Goal: Task Accomplishment & Management: Manage account settings

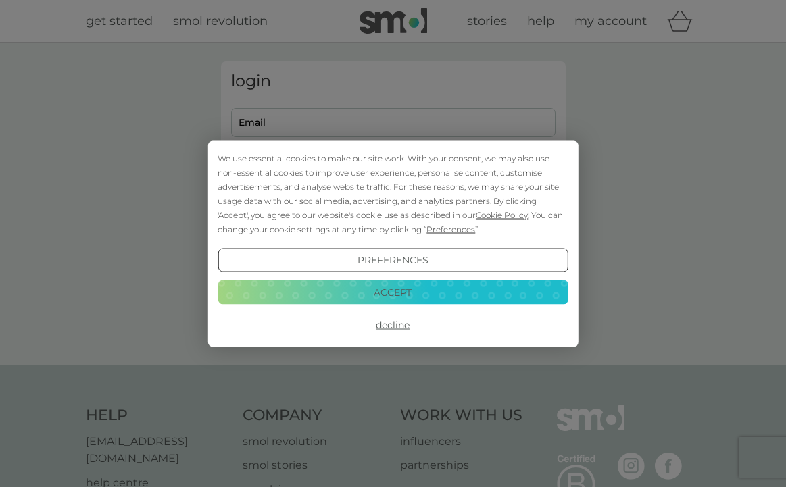
click at [401, 325] on button "Decline" at bounding box center [393, 325] width 350 height 24
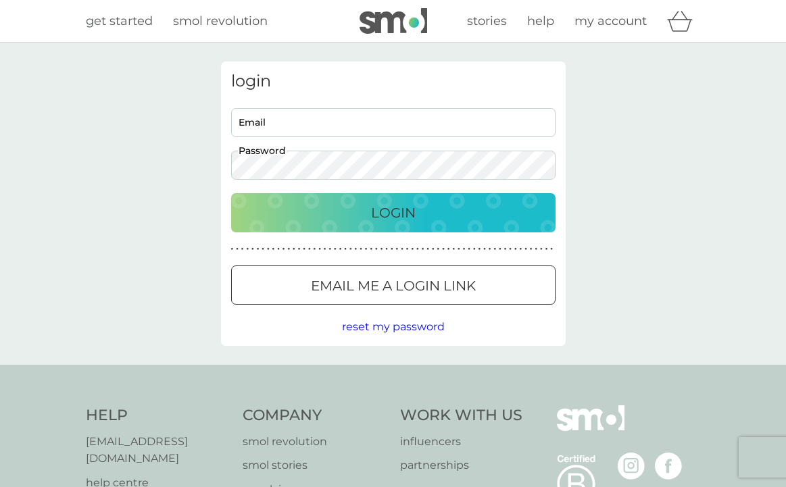
click at [334, 115] on input "Email" at bounding box center [393, 122] width 325 height 29
click at [354, 224] on button "Login" at bounding box center [393, 212] width 325 height 39
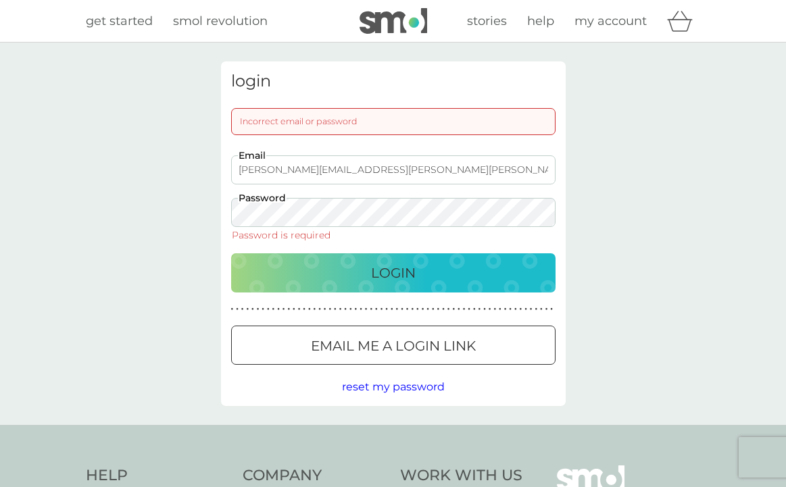
type input "Katie.florence.wright@gmail.com"
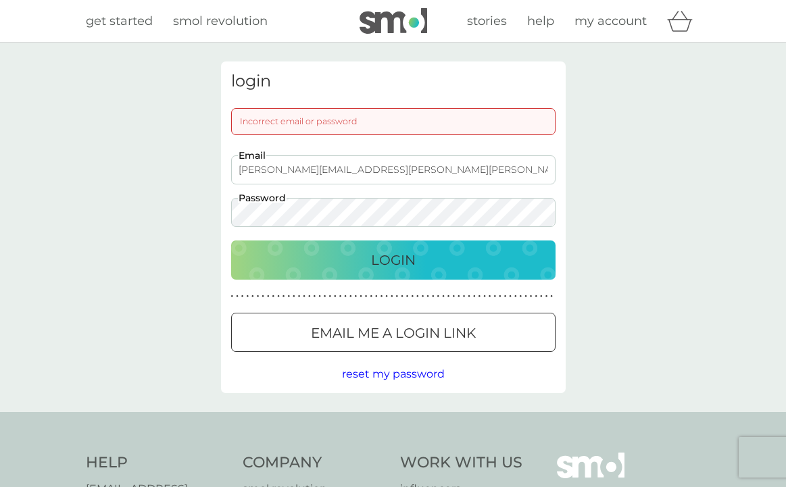
click at [406, 257] on p "Login" at bounding box center [393, 260] width 45 height 22
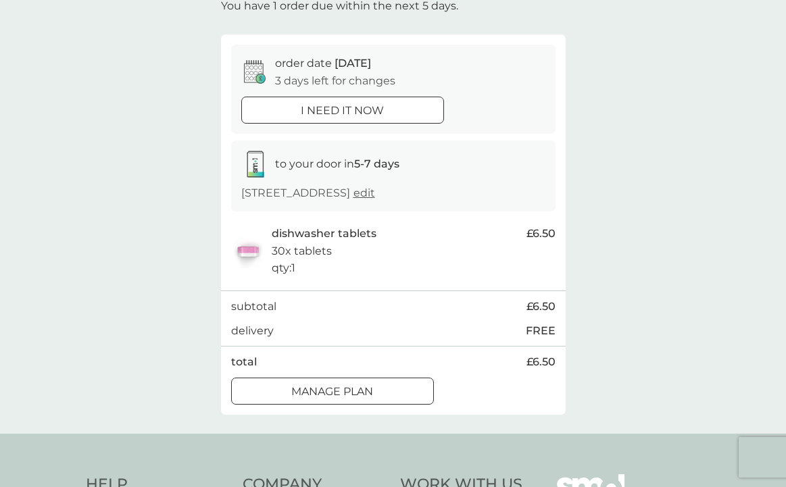
scroll to position [108, 0]
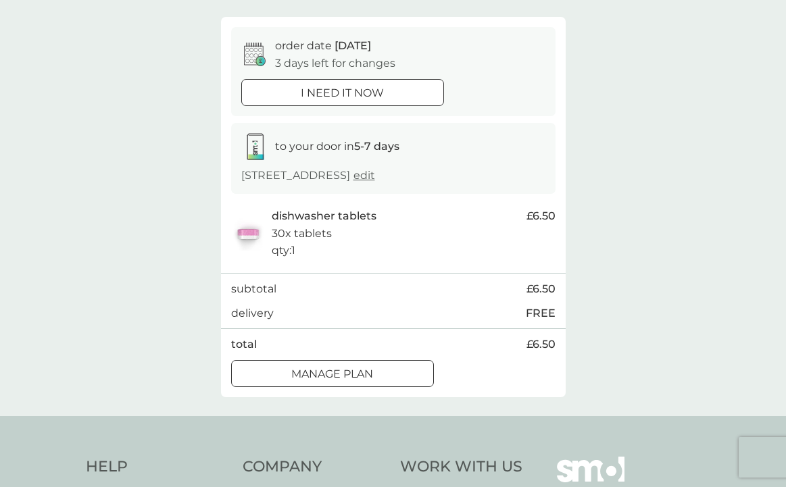
click at [368, 372] on p "Manage plan" at bounding box center [332, 375] width 82 height 18
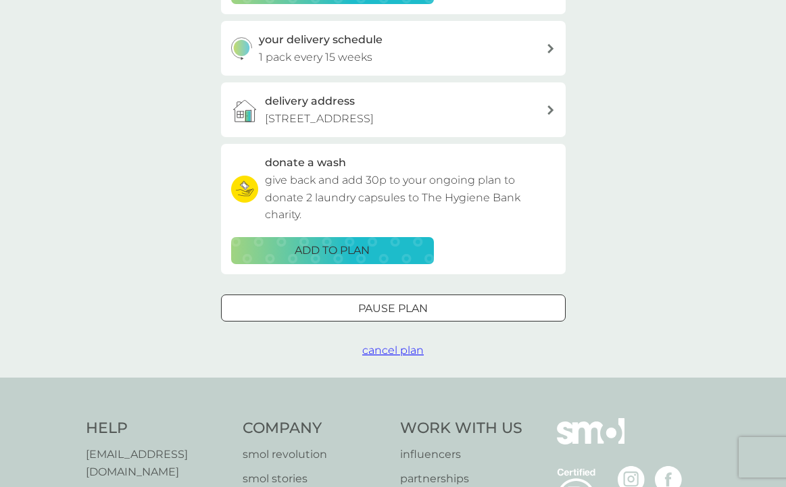
scroll to position [310, 0]
click at [439, 300] on div "Pause plan" at bounding box center [393, 309] width 343 height 18
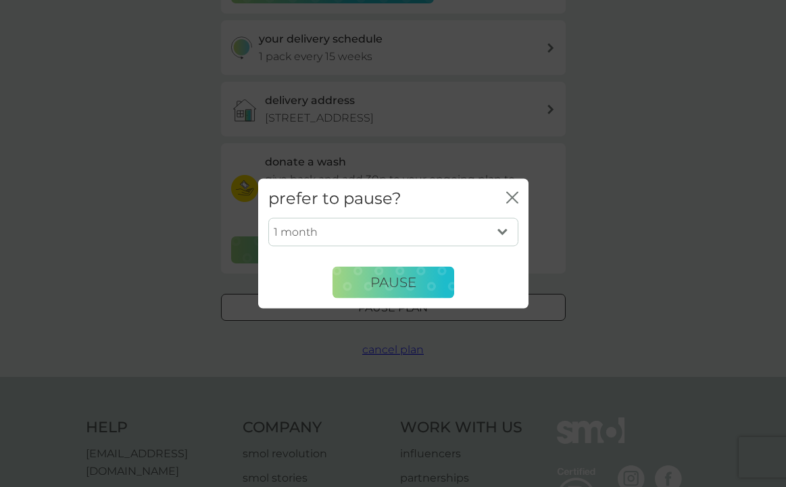
select select "6"
click at [418, 287] on button "Pause" at bounding box center [394, 282] width 122 height 32
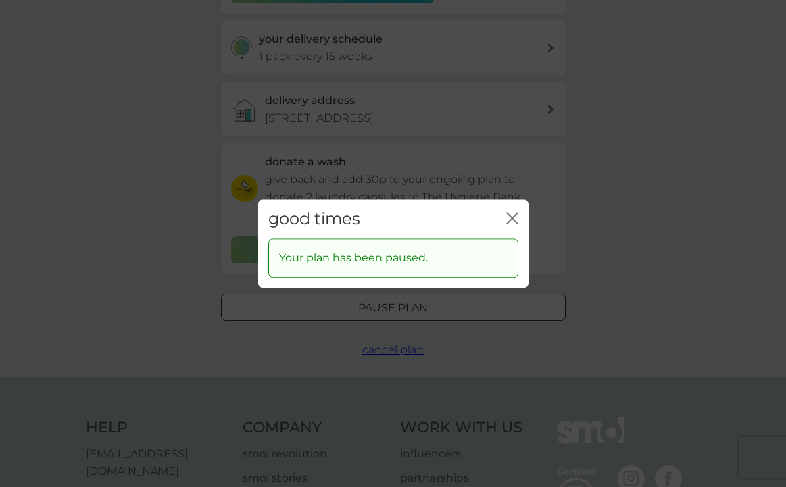
click at [513, 215] on icon "close" at bounding box center [512, 218] width 12 height 12
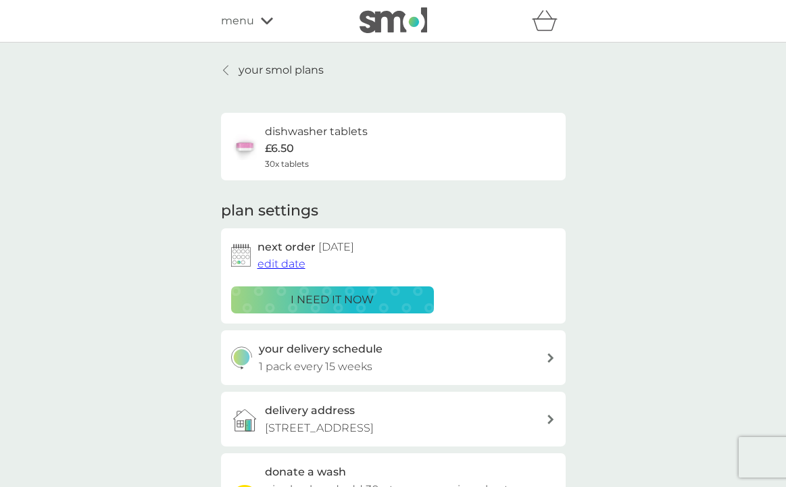
scroll to position [0, 0]
click at [292, 76] on p "your smol plans" at bounding box center [281, 71] width 85 height 18
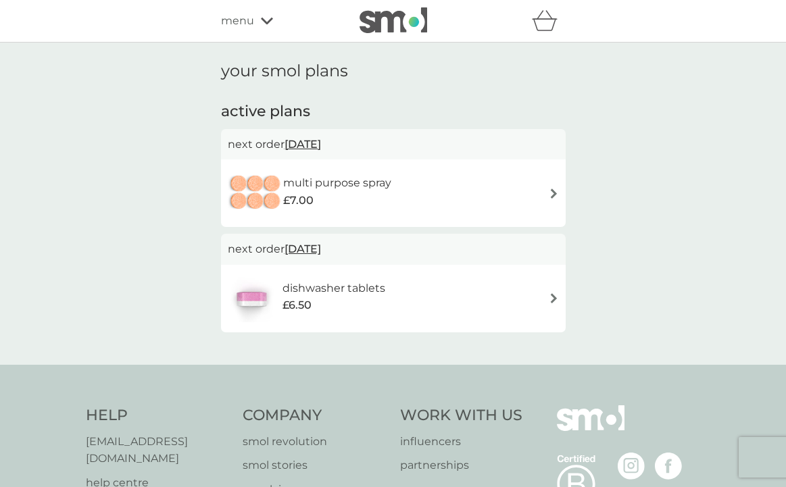
click at [331, 184] on h6 "multi purpose spray" at bounding box center [337, 183] width 108 height 18
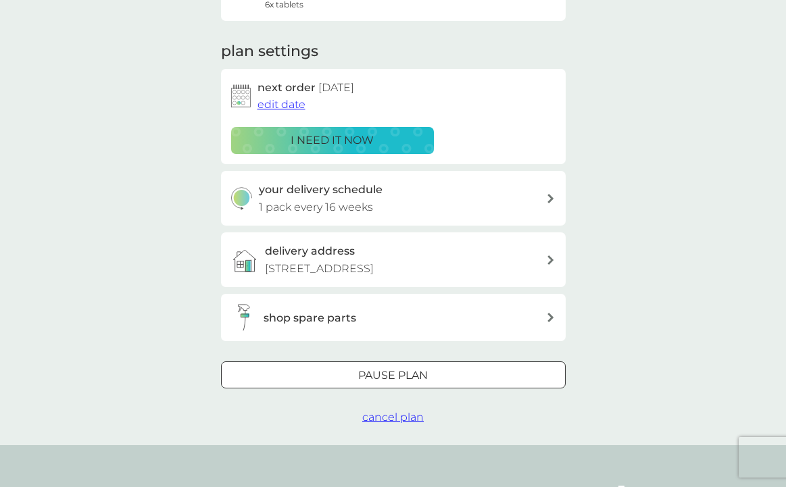
scroll to position [178, 0]
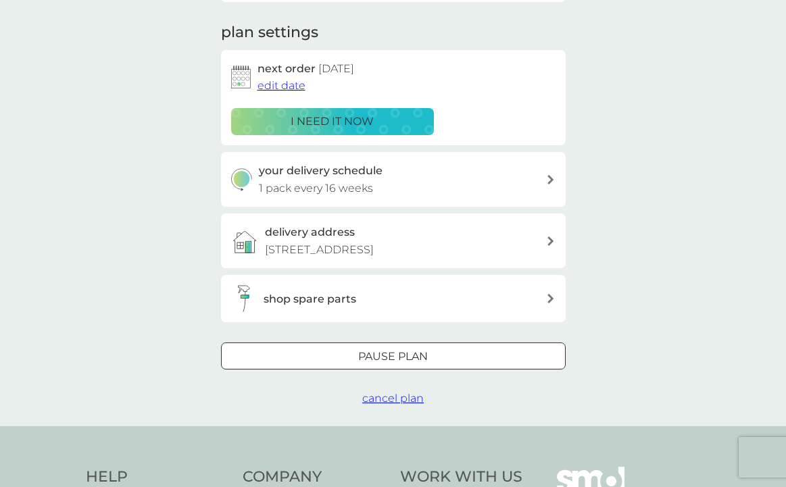
click at [385, 351] on div at bounding box center [393, 357] width 49 height 14
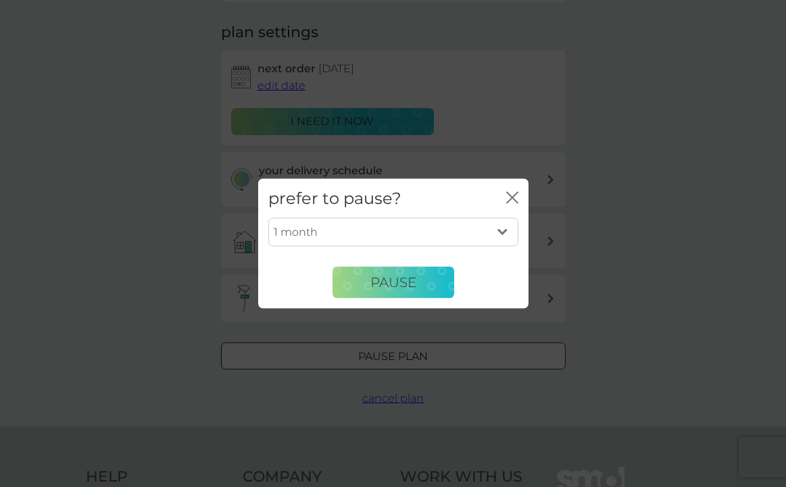
select select "6"
click at [399, 293] on button "Pause" at bounding box center [394, 282] width 122 height 32
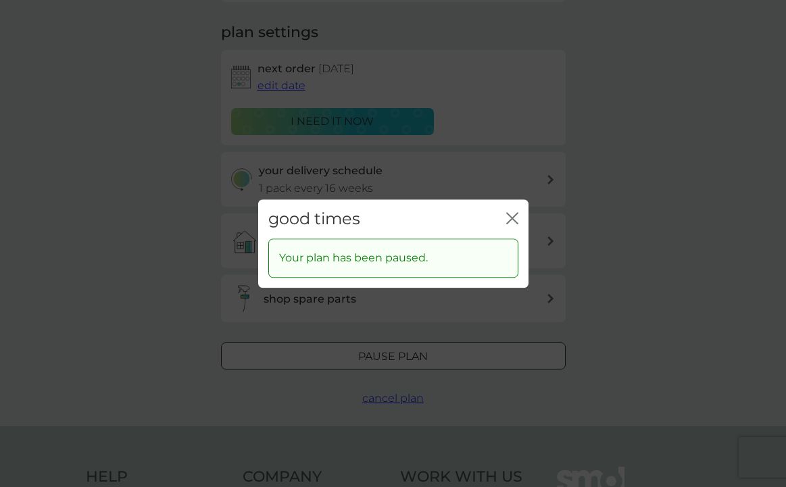
click at [513, 214] on icon "close" at bounding box center [512, 218] width 12 height 12
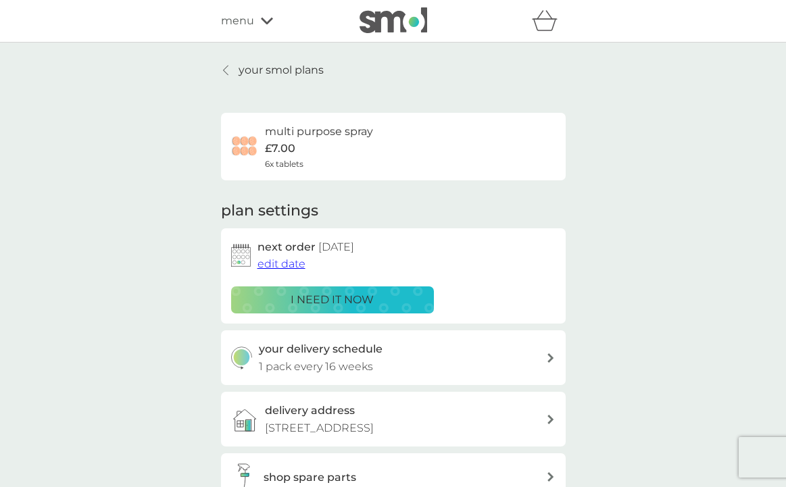
scroll to position [0, 0]
click at [230, 70] on div at bounding box center [226, 70] width 9 height 11
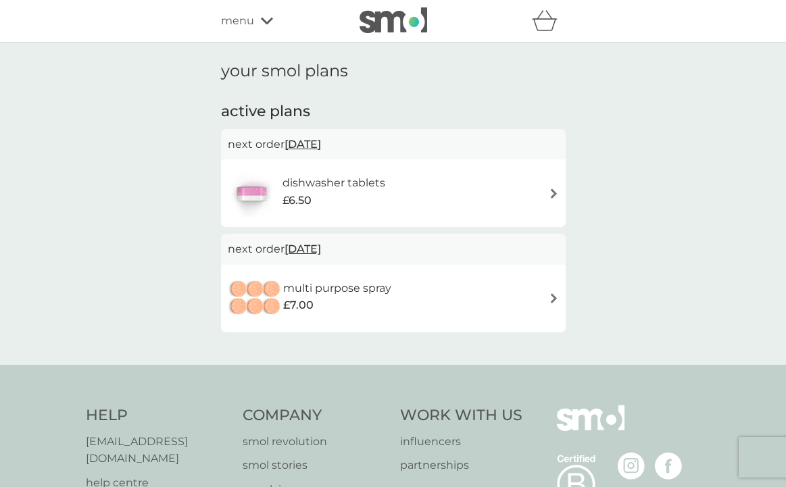
click at [265, 20] on icon at bounding box center [267, 21] width 12 height 8
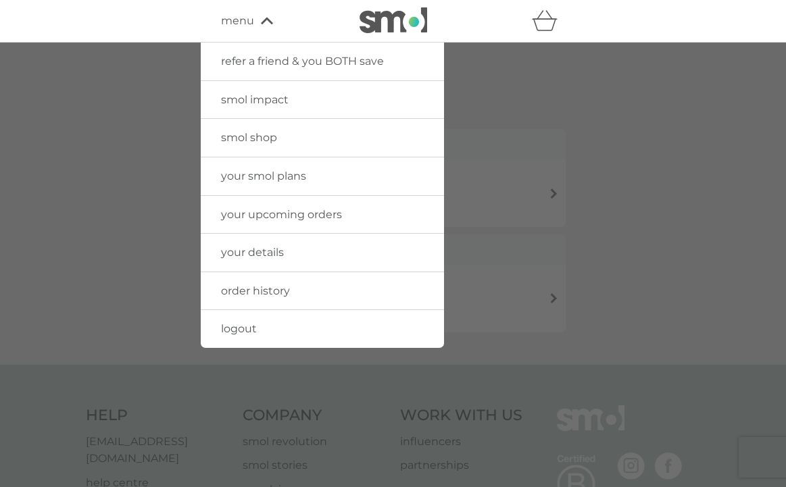
click at [280, 138] on link "smol shop" at bounding box center [322, 138] width 243 height 38
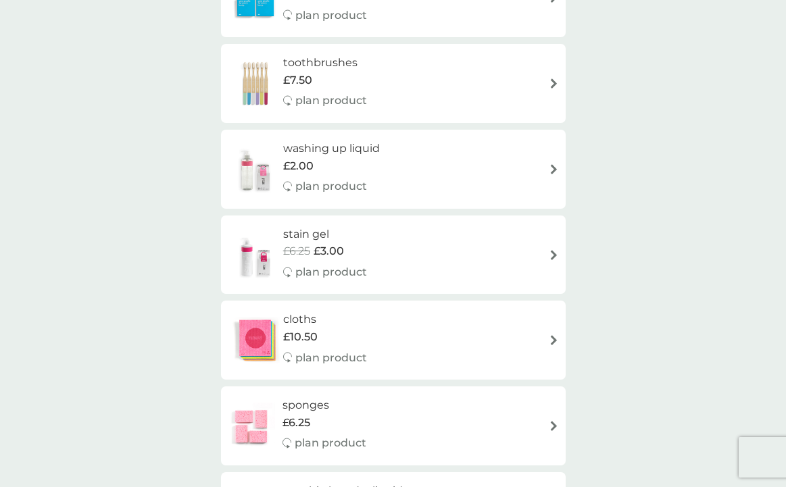
scroll to position [1382, 0]
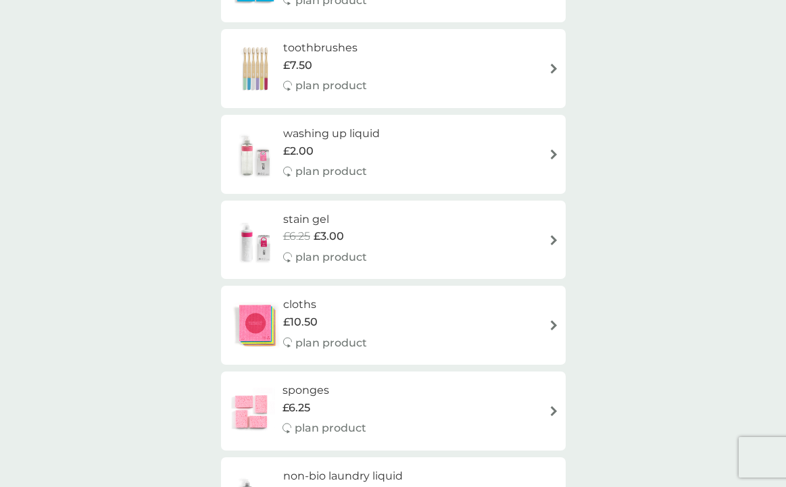
click at [481, 224] on div "stain gel £6.25 £3.00 plan product" at bounding box center [393, 240] width 331 height 59
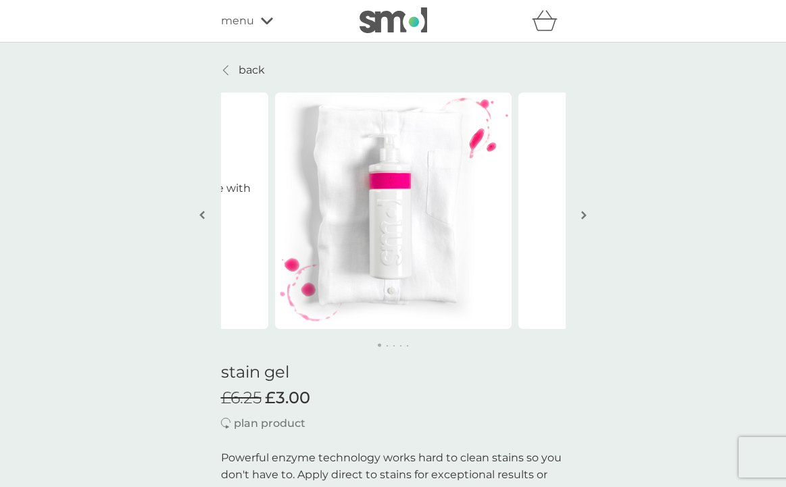
click at [580, 214] on button "button" at bounding box center [584, 217] width 10 height 68
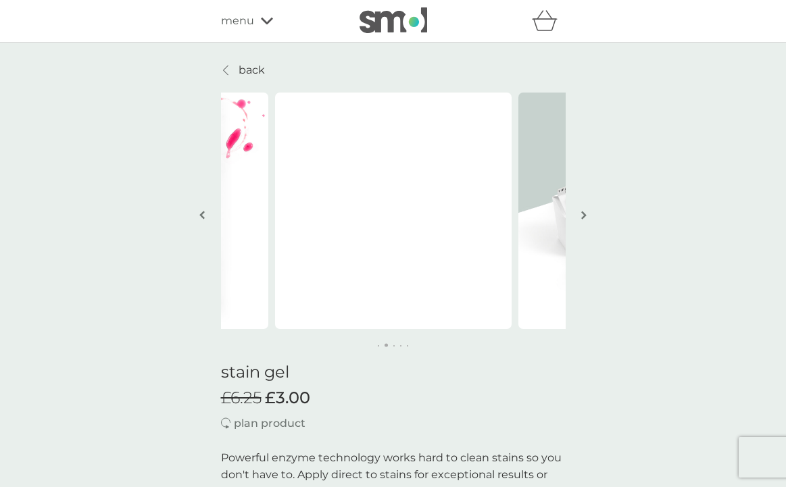
click at [580, 214] on button "button" at bounding box center [584, 217] width 10 height 68
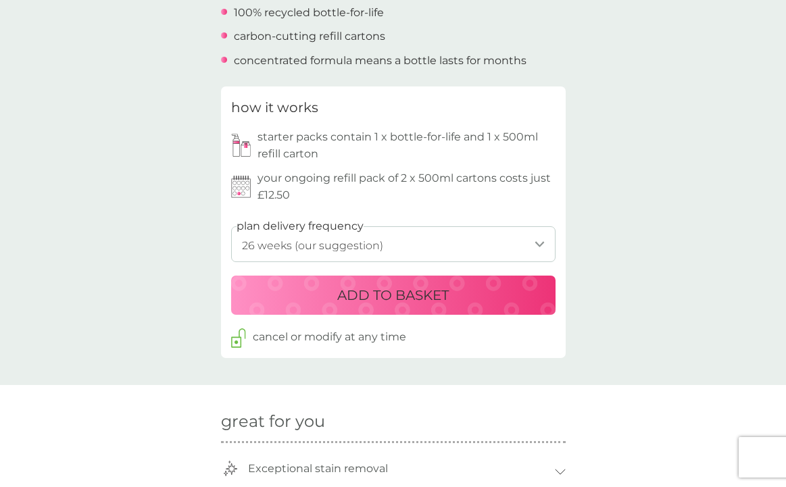
scroll to position [563, 0]
click at [408, 234] on select "1 week 2 weeks 3 weeks 4 weeks 5 weeks 6 weeks 7 weeks 8 weeks 9 weeks 10 weeks…" at bounding box center [393, 244] width 325 height 36
select select "245"
click at [367, 285] on p "ADD TO BASKET" at bounding box center [393, 295] width 112 height 22
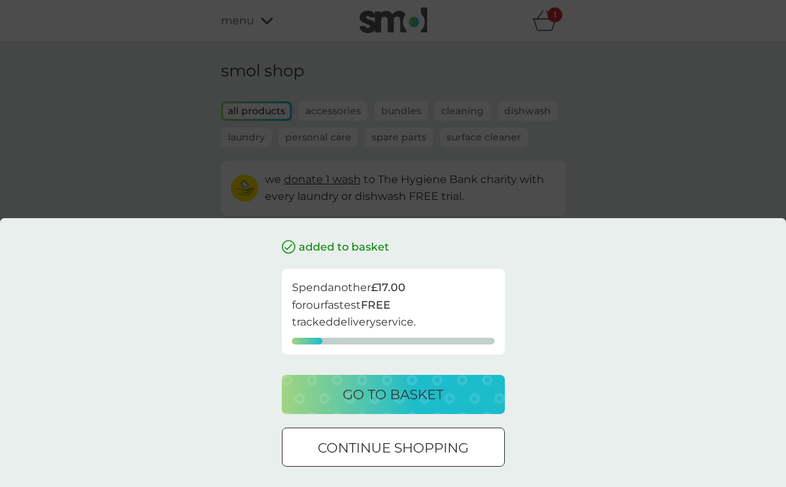
click at [669, 183] on div "added to basket Spend another £17.00 for our fastest FREE tracked delivery serv…" at bounding box center [393, 243] width 786 height 487
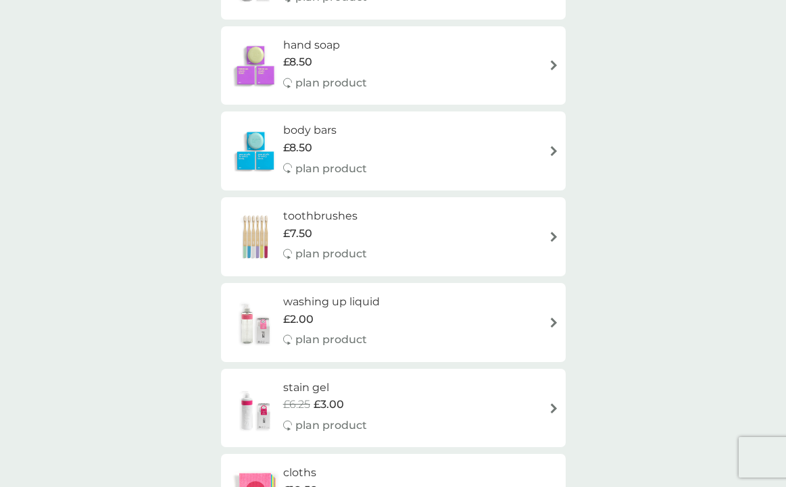
scroll to position [1220, 0]
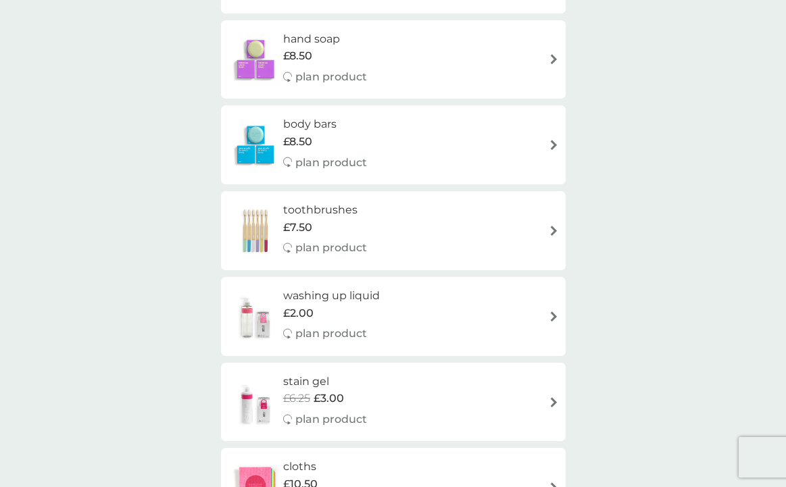
click at [488, 309] on div "washing up liquid £2.00 plan product" at bounding box center [393, 316] width 331 height 59
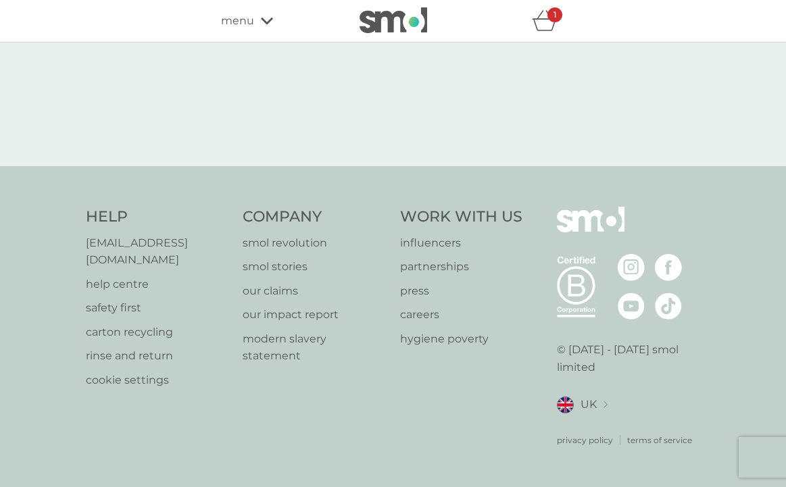
select select "112"
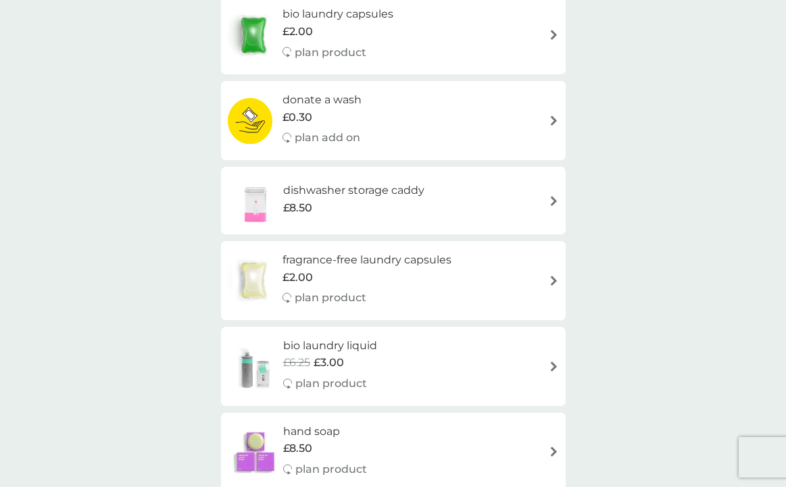
scroll to position [828, 0]
click at [446, 343] on div "bio laundry liquid £6.25 £3.00 plan product" at bounding box center [393, 366] width 331 height 59
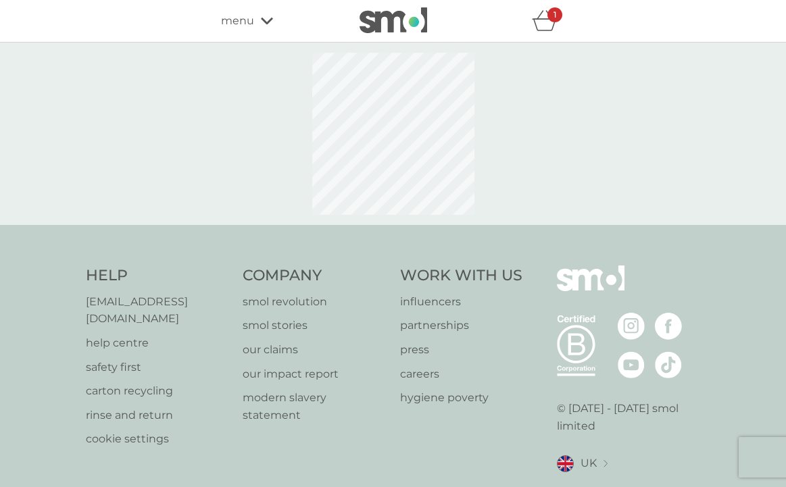
select select "91"
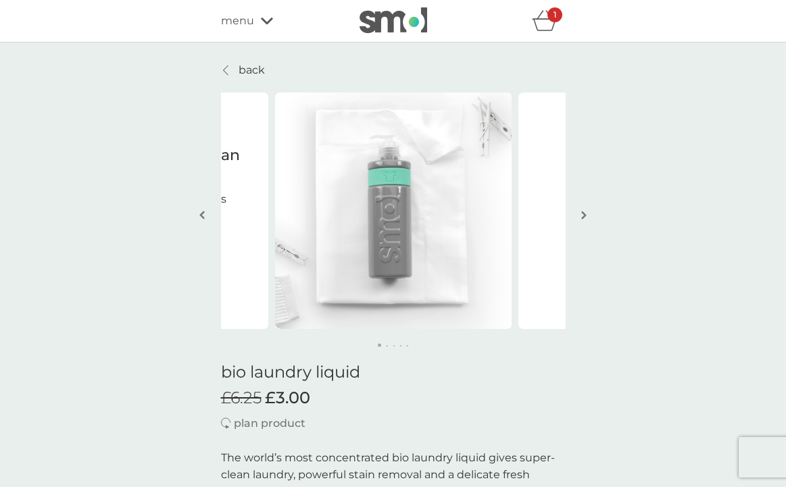
click at [580, 216] on button "button" at bounding box center [584, 217] width 10 height 68
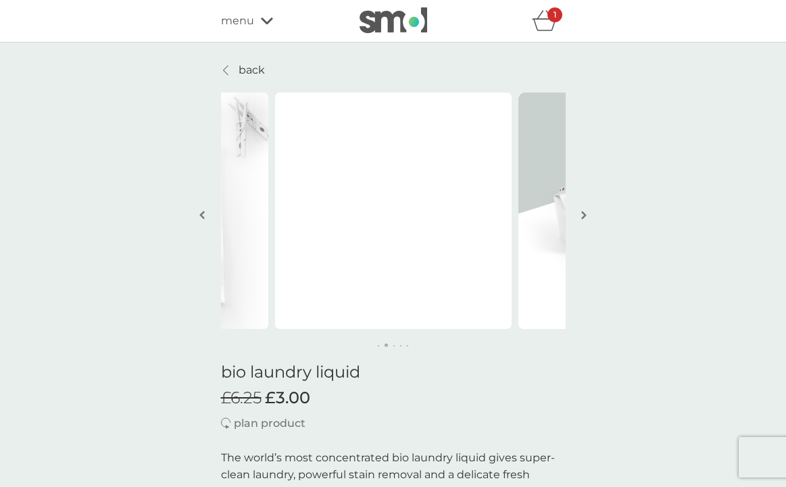
click at [580, 216] on button "button" at bounding box center [584, 217] width 10 height 68
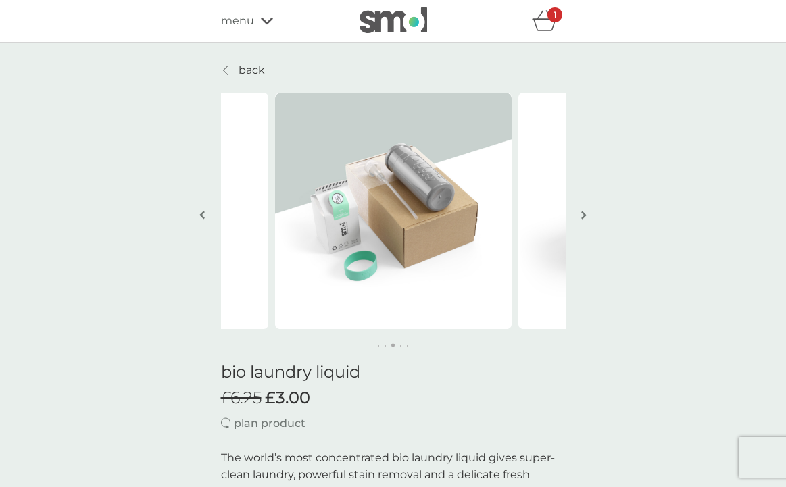
click at [580, 216] on button "button" at bounding box center [584, 217] width 10 height 68
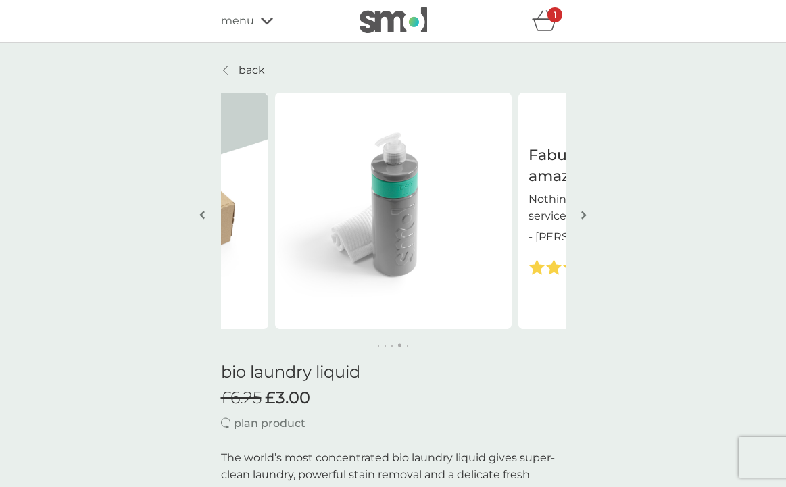
click at [580, 216] on button "button" at bounding box center [584, 217] width 10 height 68
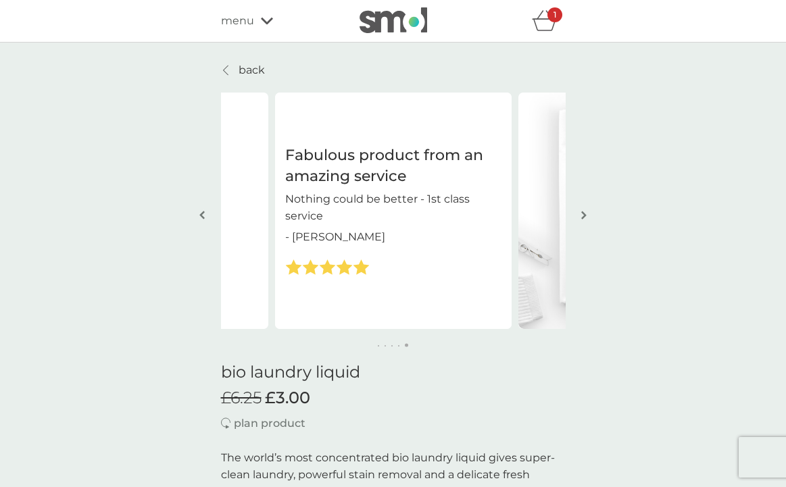
click at [580, 216] on button "button" at bounding box center [584, 217] width 10 height 68
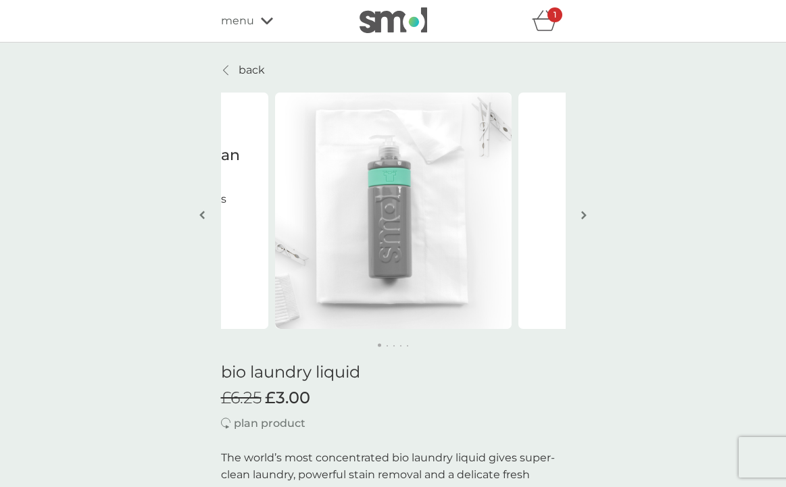
click at [580, 216] on button "button" at bounding box center [584, 217] width 10 height 68
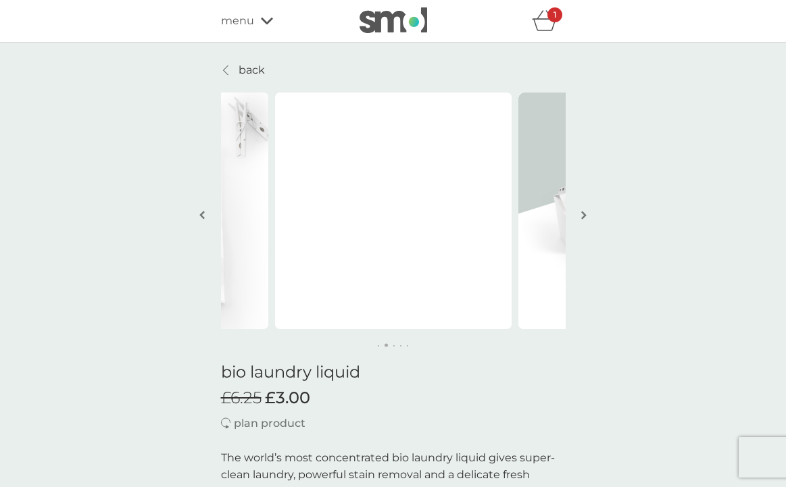
click at [580, 216] on button "button" at bounding box center [584, 217] width 10 height 68
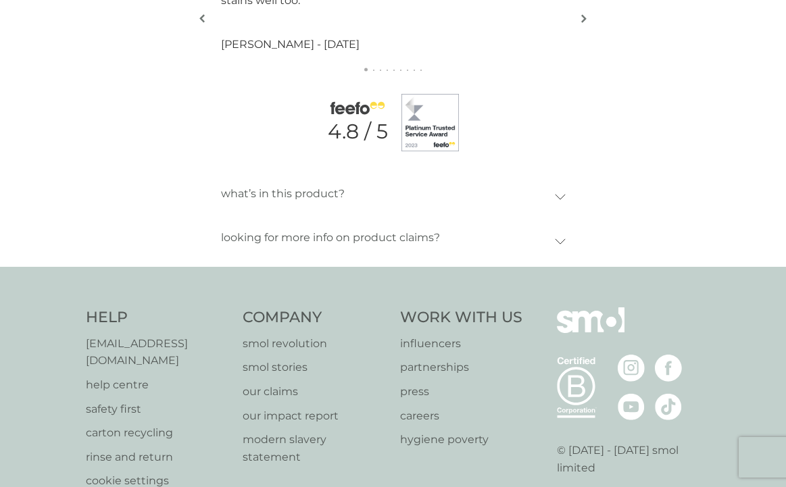
scroll to position [1665, 0]
